Goal: Task Accomplishment & Management: Manage account settings

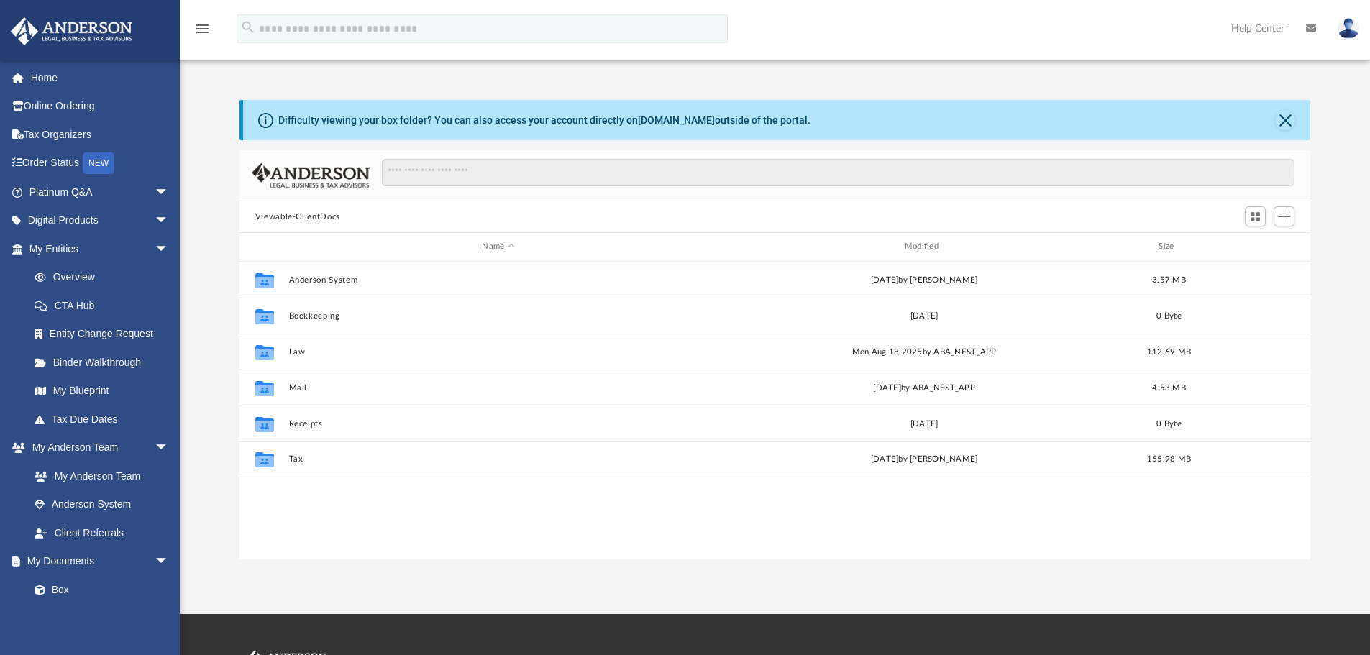
scroll to position [316, 1060]
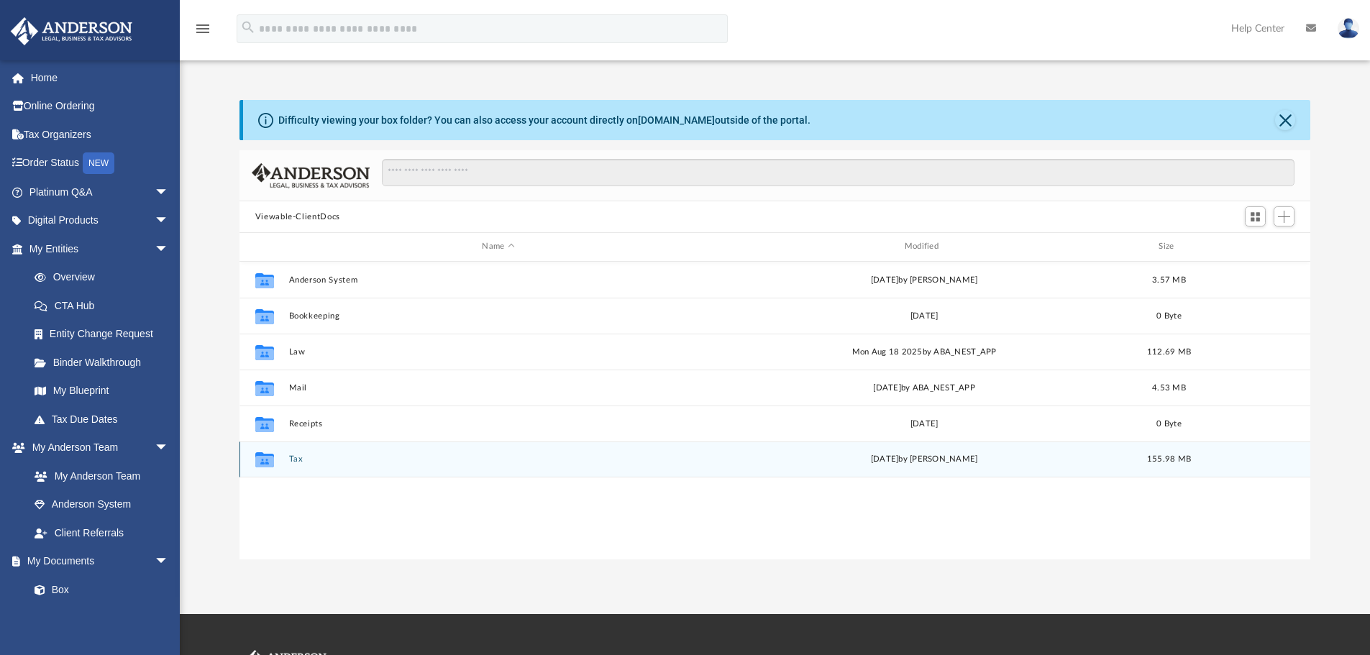
click at [299, 460] on button "Tax" at bounding box center [497, 459] width 419 height 9
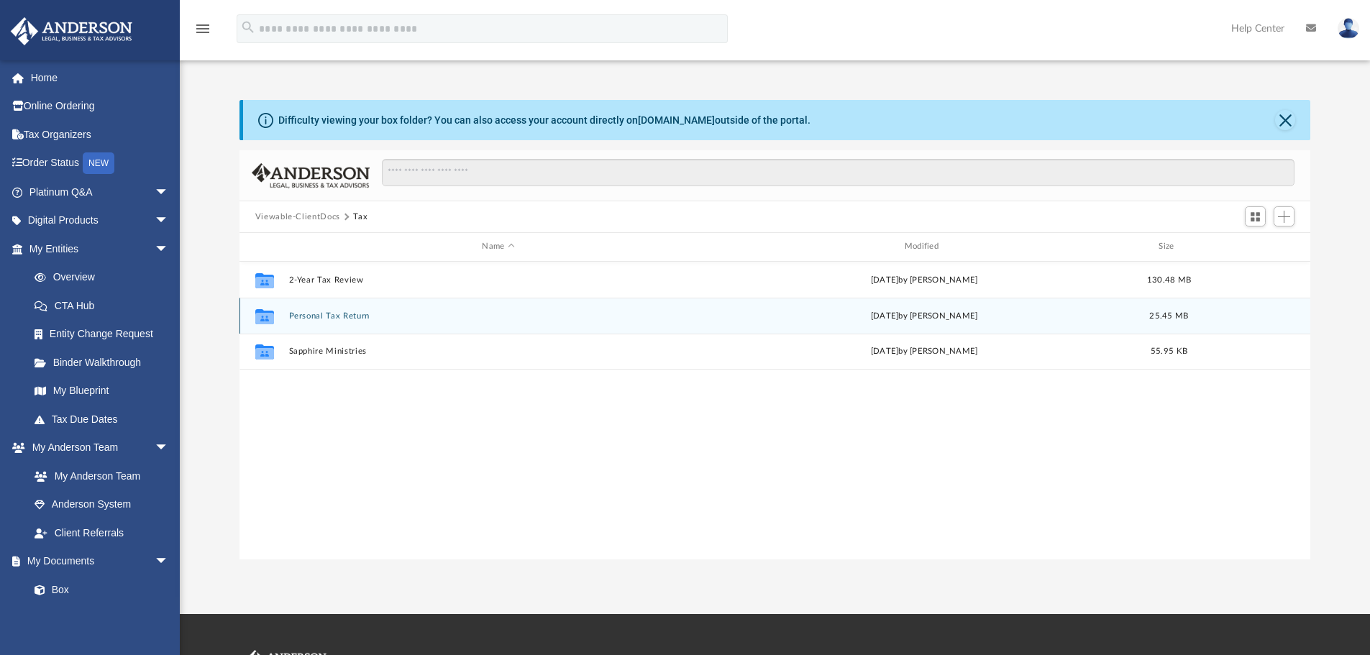
click at [348, 317] on button "Personal Tax Return" at bounding box center [497, 315] width 419 height 9
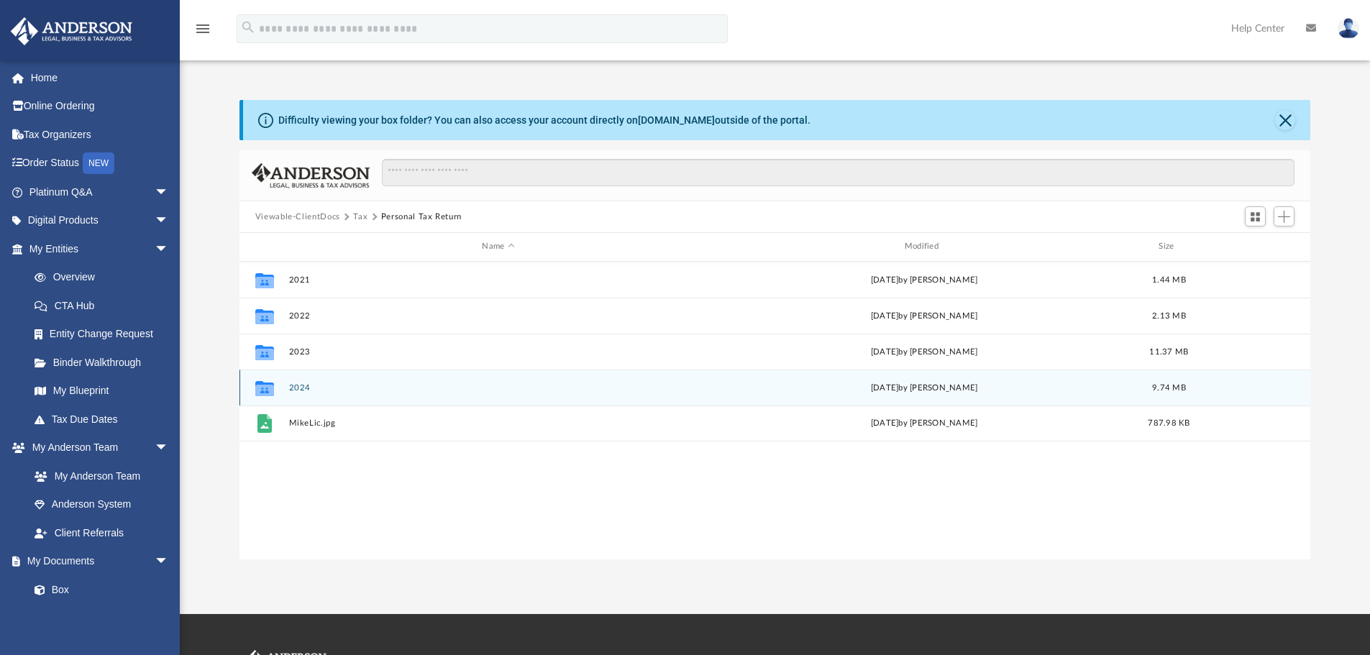
click at [302, 388] on button "2024" at bounding box center [497, 387] width 419 height 9
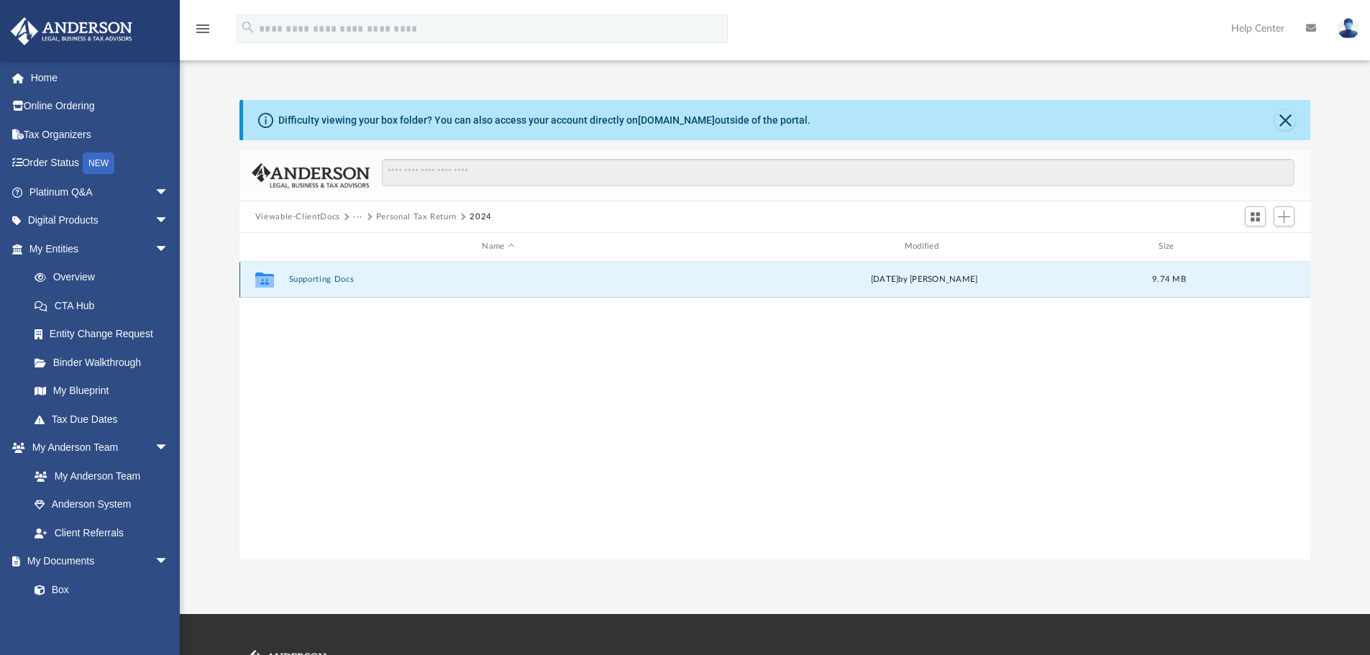
click at [306, 278] on button "Supporting Docs" at bounding box center [497, 279] width 419 height 9
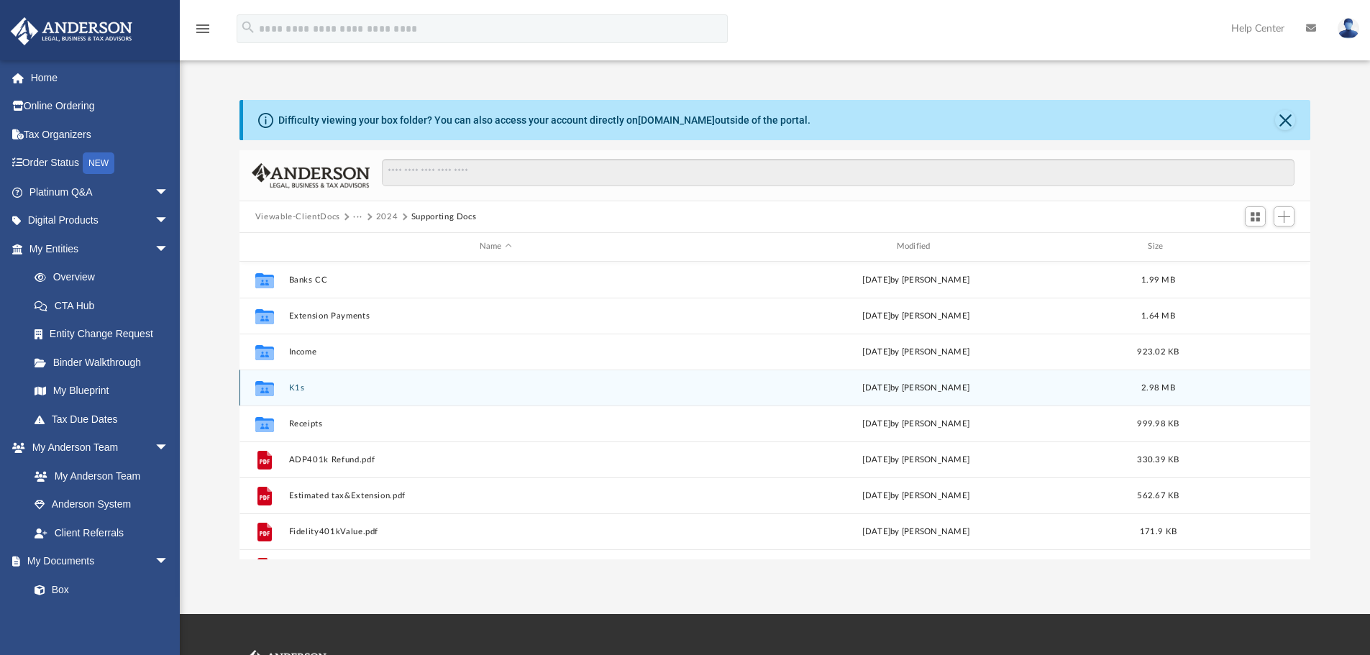
click at [294, 388] on button "K1s" at bounding box center [495, 387] width 414 height 9
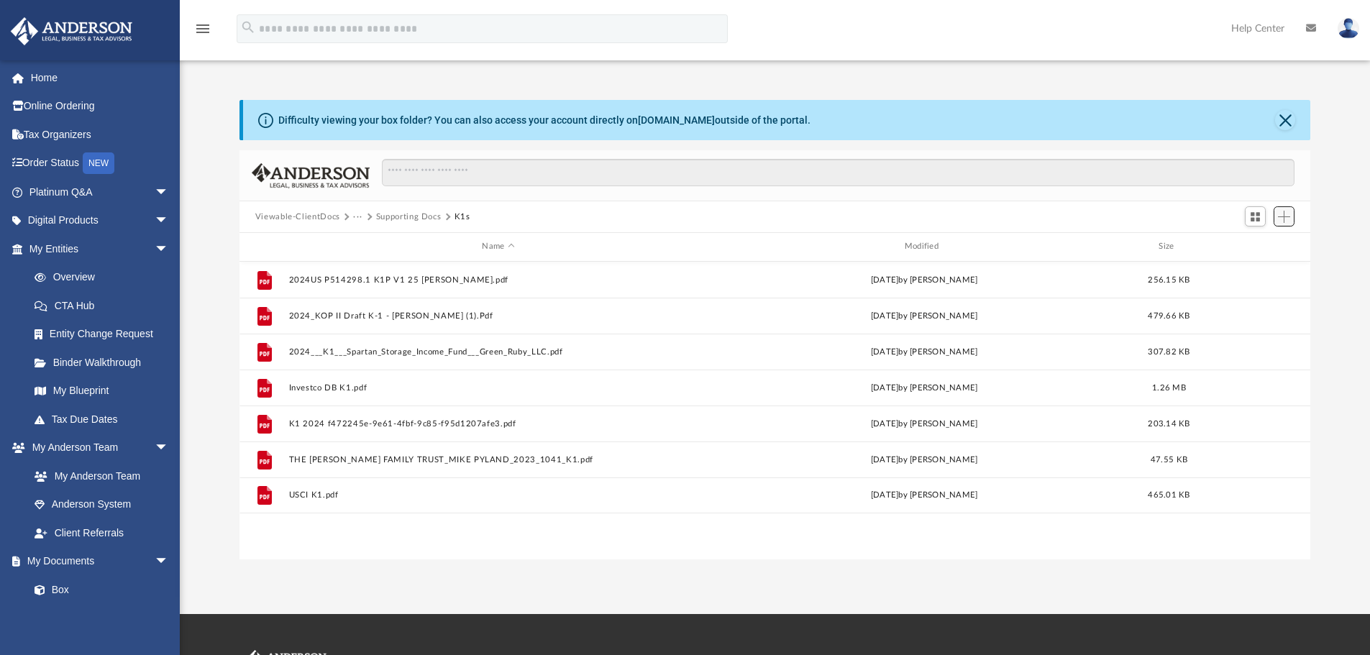
click at [1285, 211] on span "Add" at bounding box center [1284, 217] width 12 height 12
click at [1259, 246] on li "Upload" at bounding box center [1264, 245] width 46 height 15
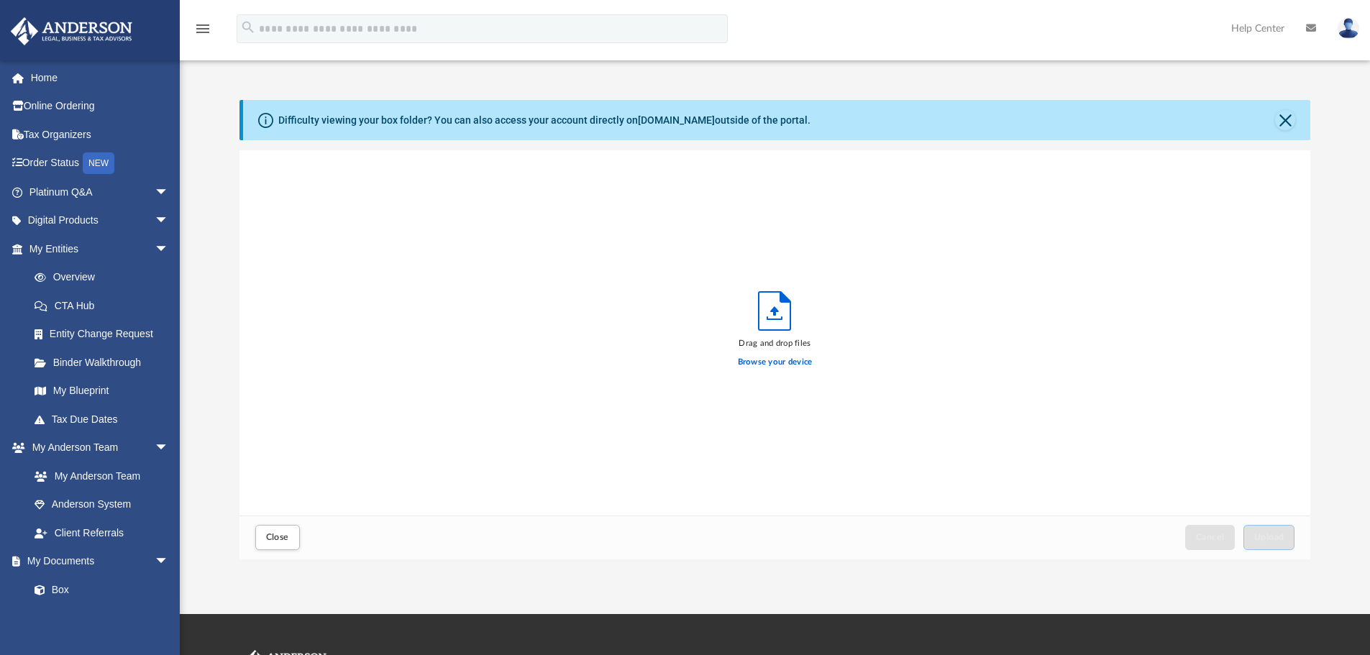
scroll to position [354, 1060]
click at [1278, 533] on span "Upload" at bounding box center [1269, 537] width 30 height 9
click at [276, 538] on span "Close" at bounding box center [277, 537] width 23 height 9
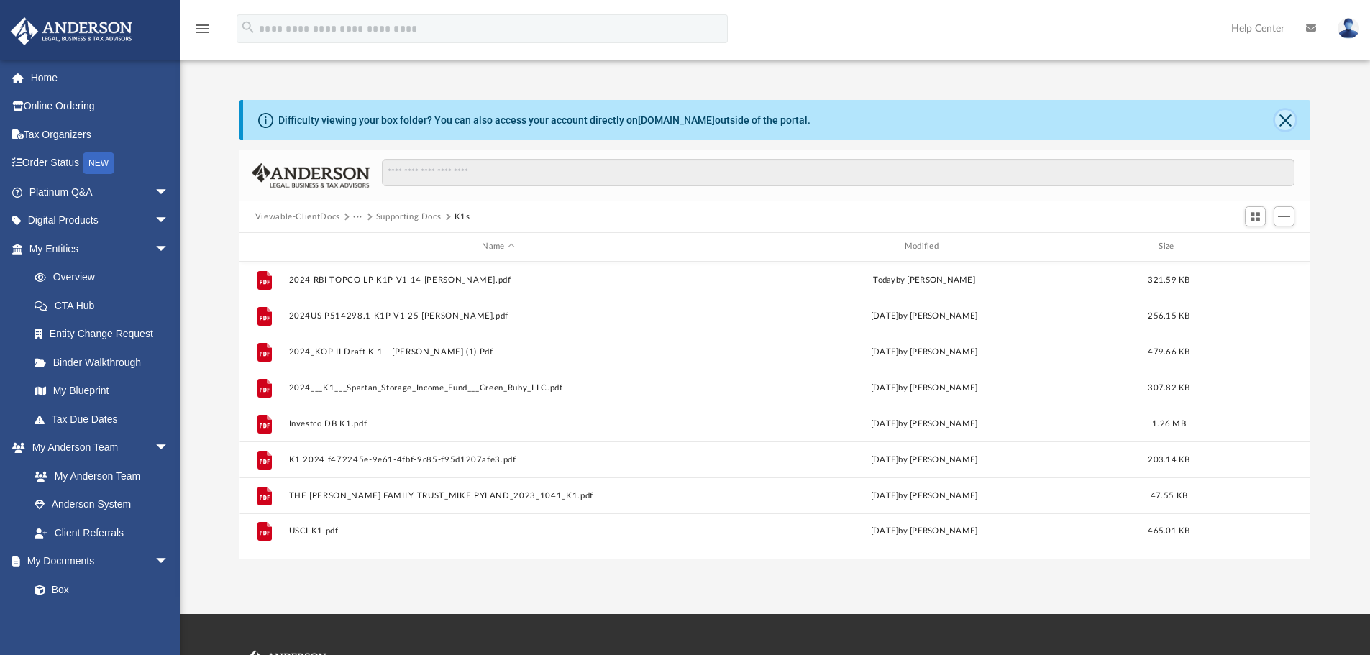
click at [1285, 120] on button "Close" at bounding box center [1285, 120] width 20 height 20
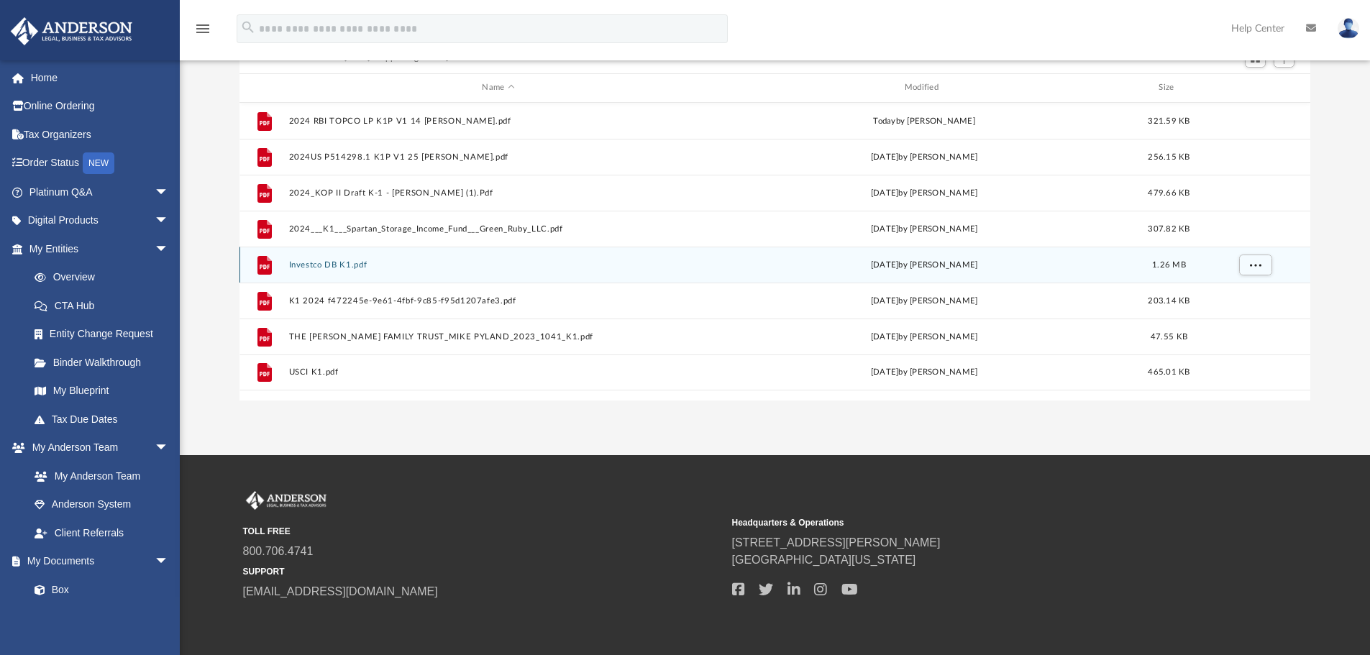
scroll to position [0, 0]
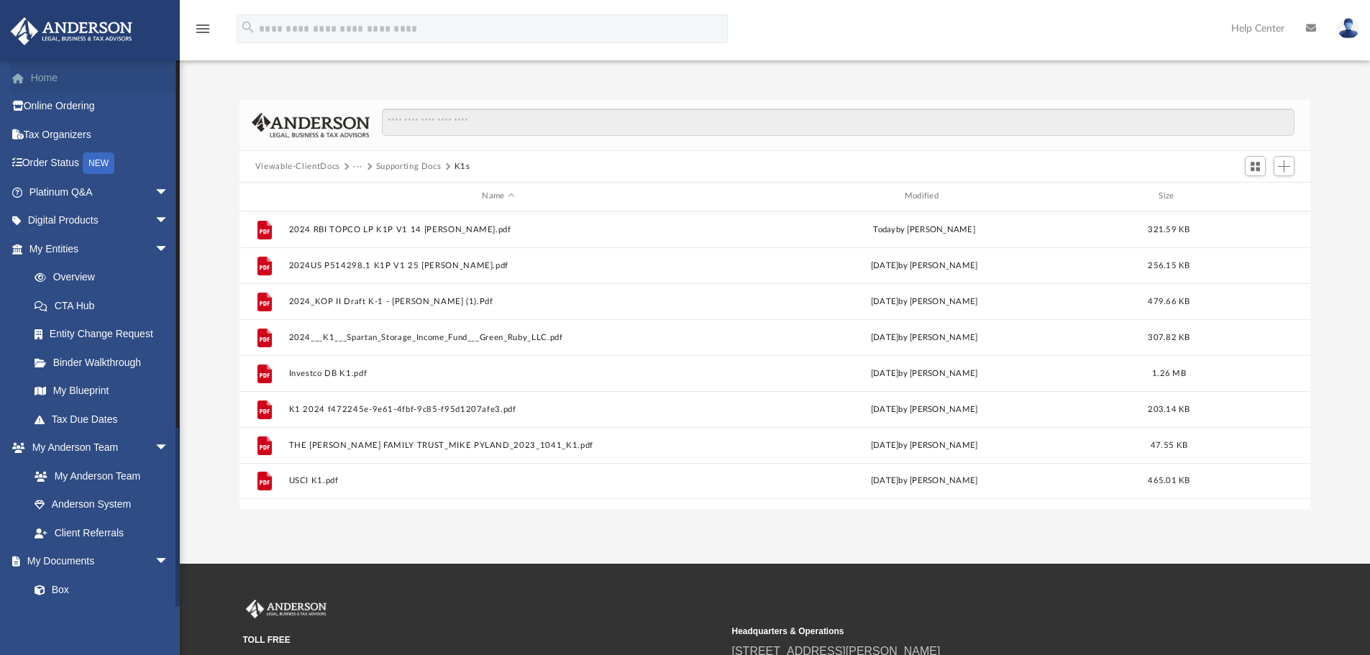
click at [29, 79] on span at bounding box center [25, 78] width 11 height 10
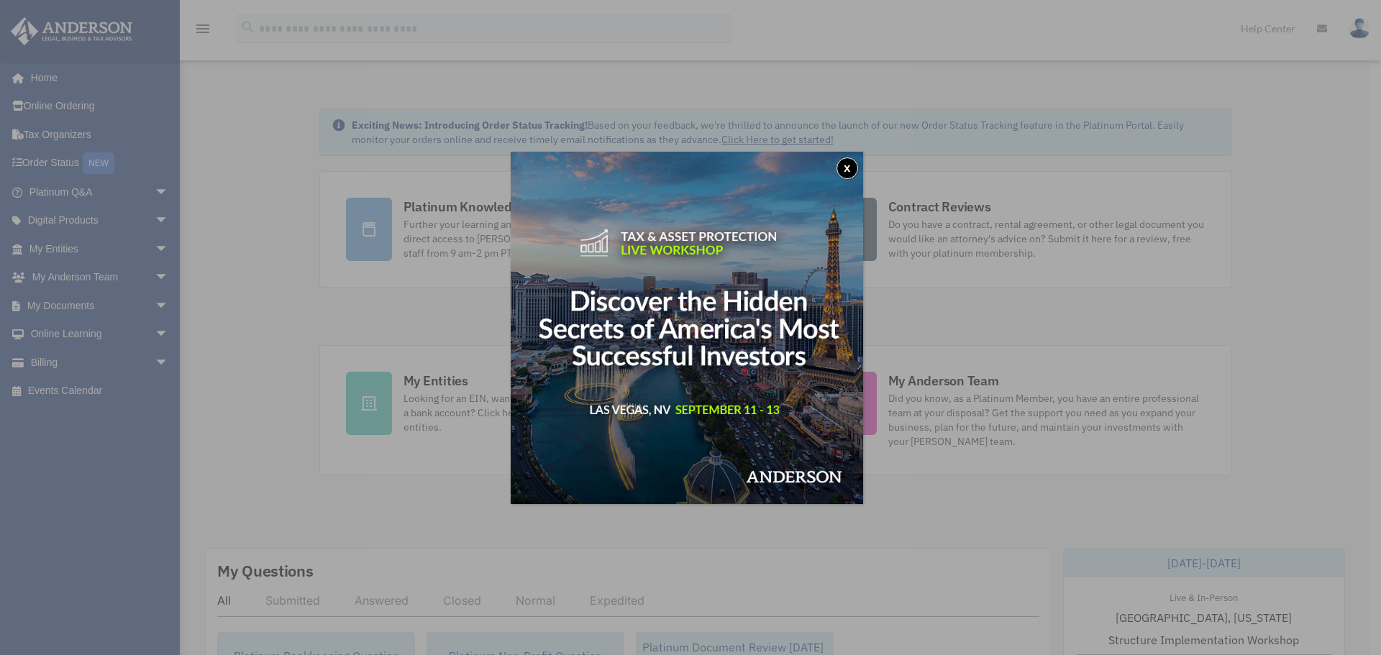
click at [849, 167] on button "x" at bounding box center [848, 169] width 22 height 22
